Goal: Information Seeking & Learning: Learn about a topic

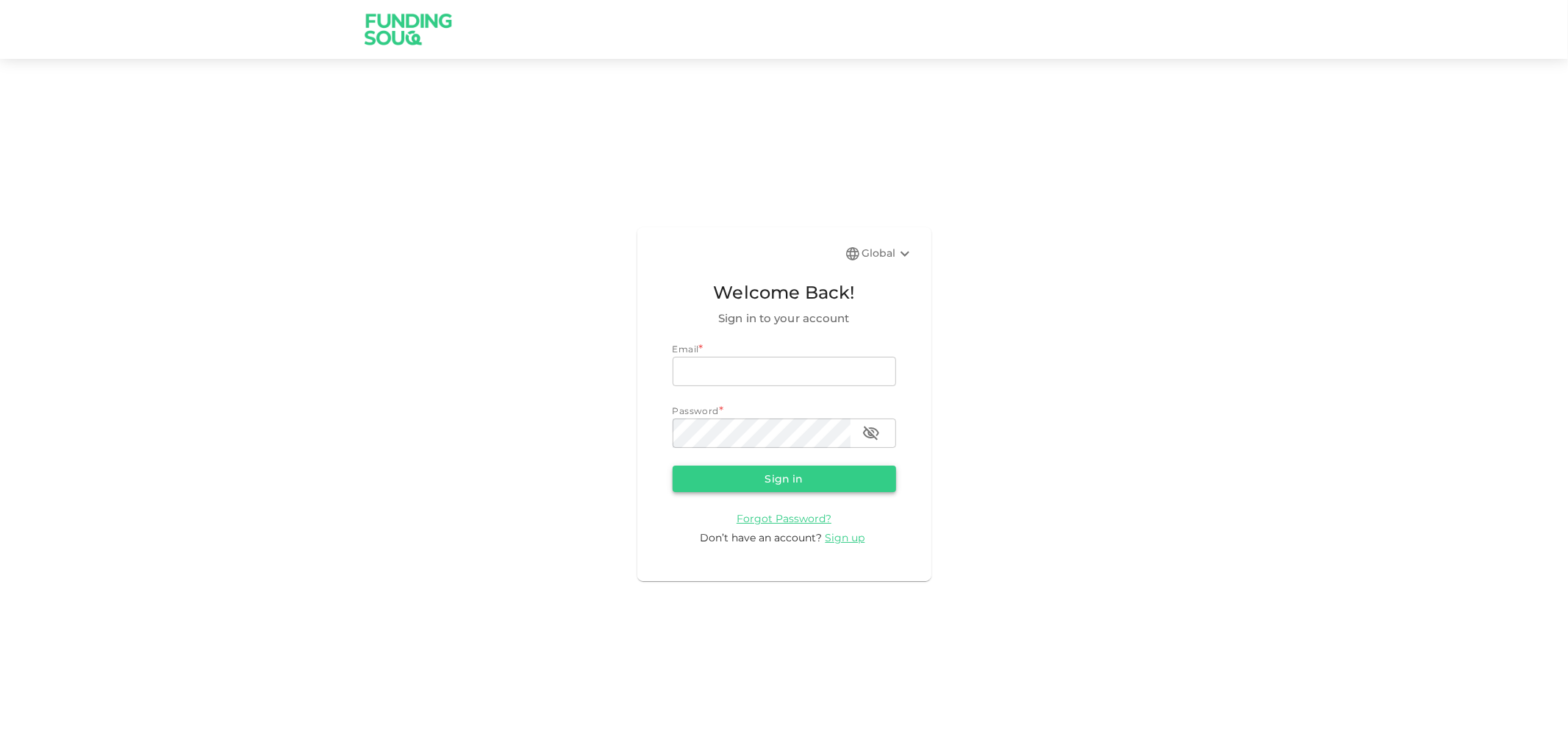
type input "lothaa1@gmail.com"
click at [754, 472] on button "Sign in" at bounding box center [784, 479] width 223 height 27
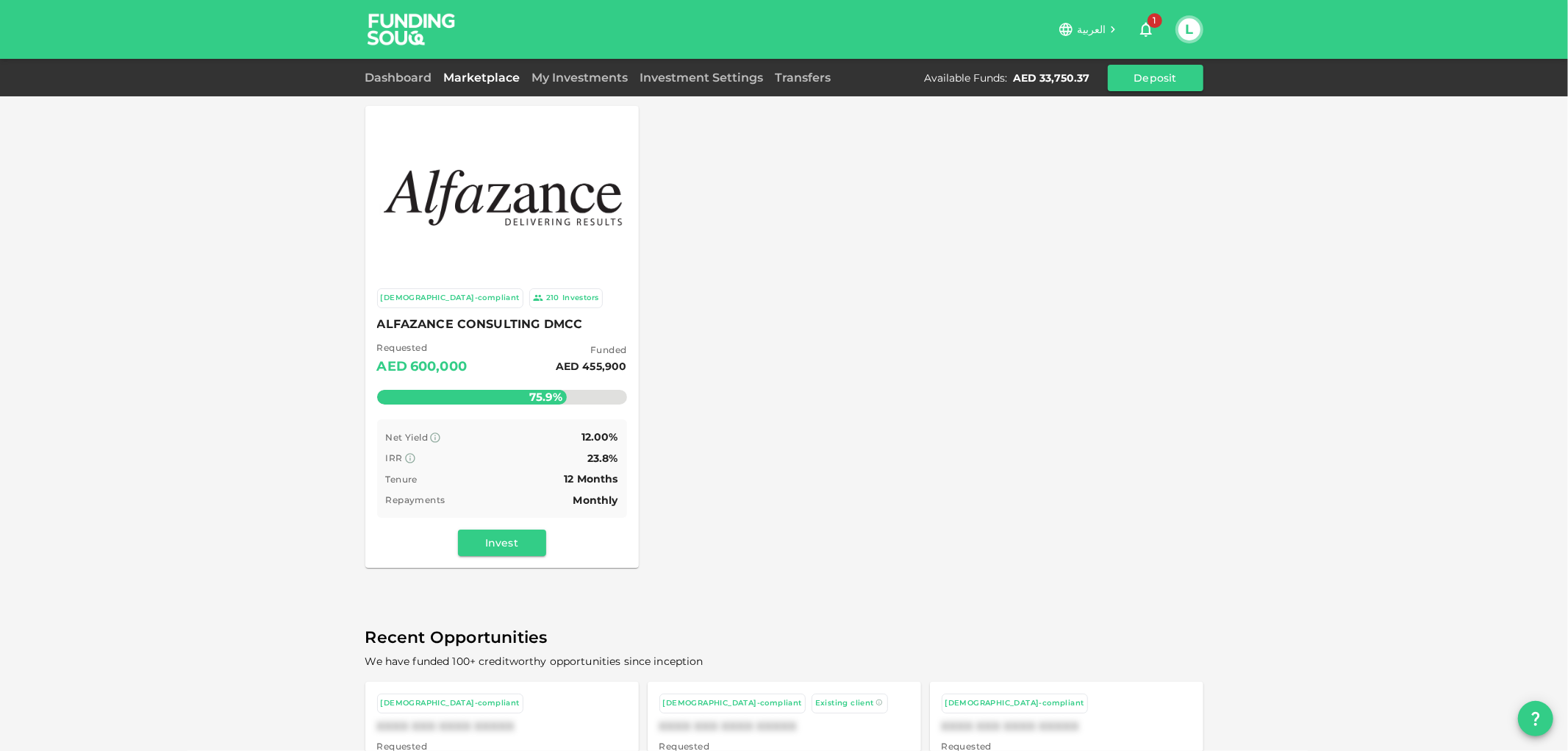
click at [502, 208] on img at bounding box center [502, 196] width 244 height 86
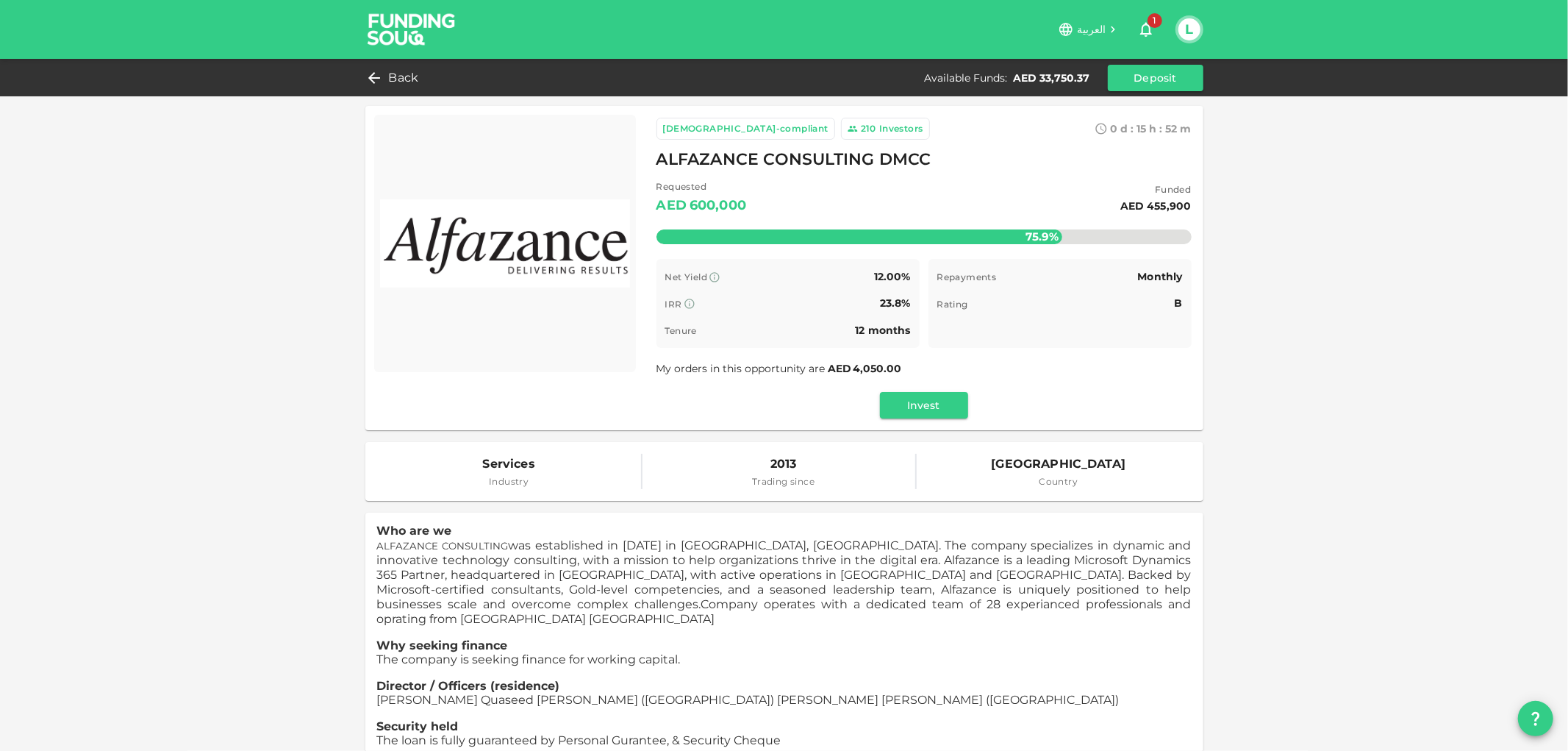
click at [637, 591] on span "ALFAZANCE CONSULTING was established in 2013 in Dubai, UAE. The company special…" at bounding box center [784, 575] width 814 height 73
click at [404, 77] on span "Back" at bounding box center [404, 78] width 30 height 21
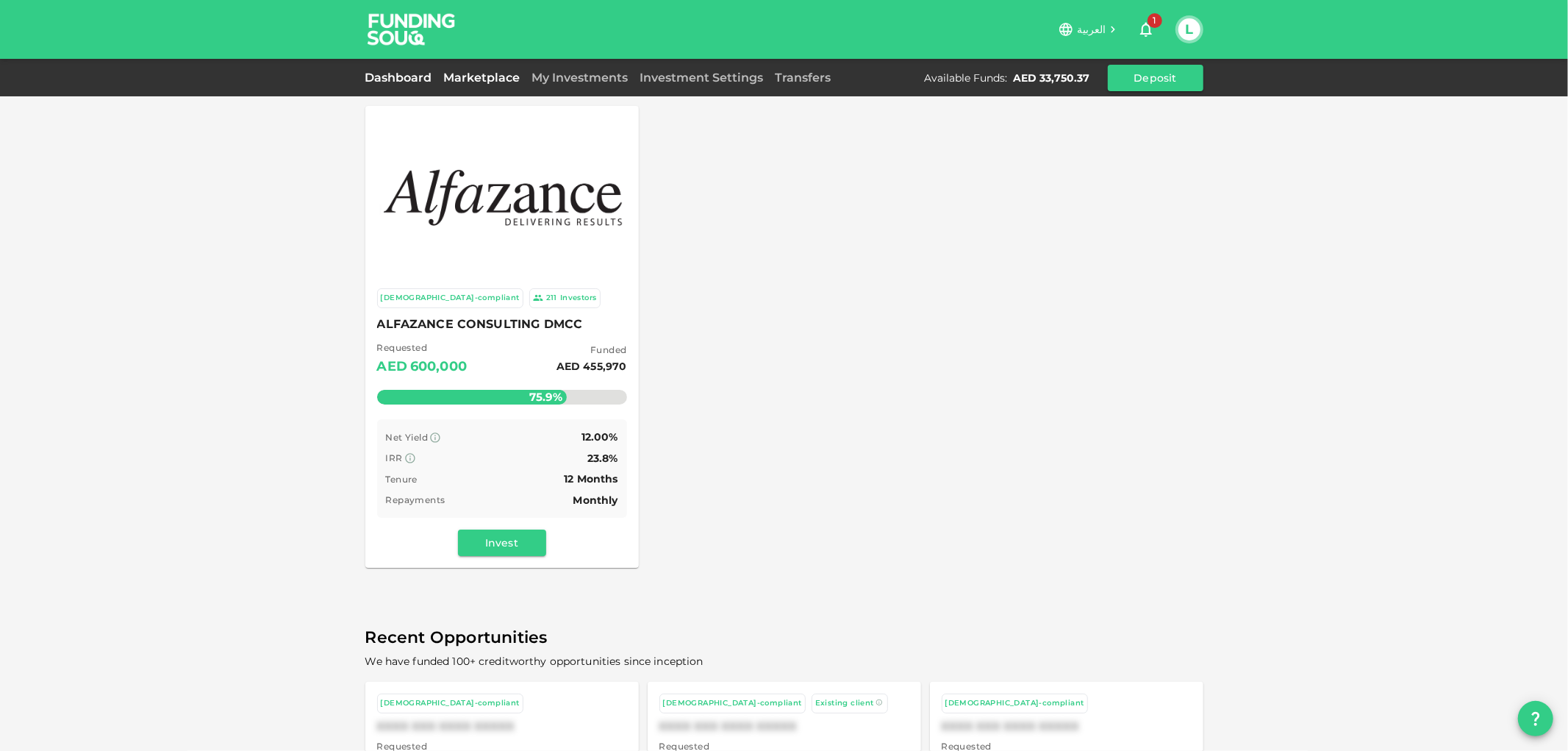
click at [396, 72] on link "Dashboard" at bounding box center [402, 77] width 73 height 14
